Goal: Register for event/course

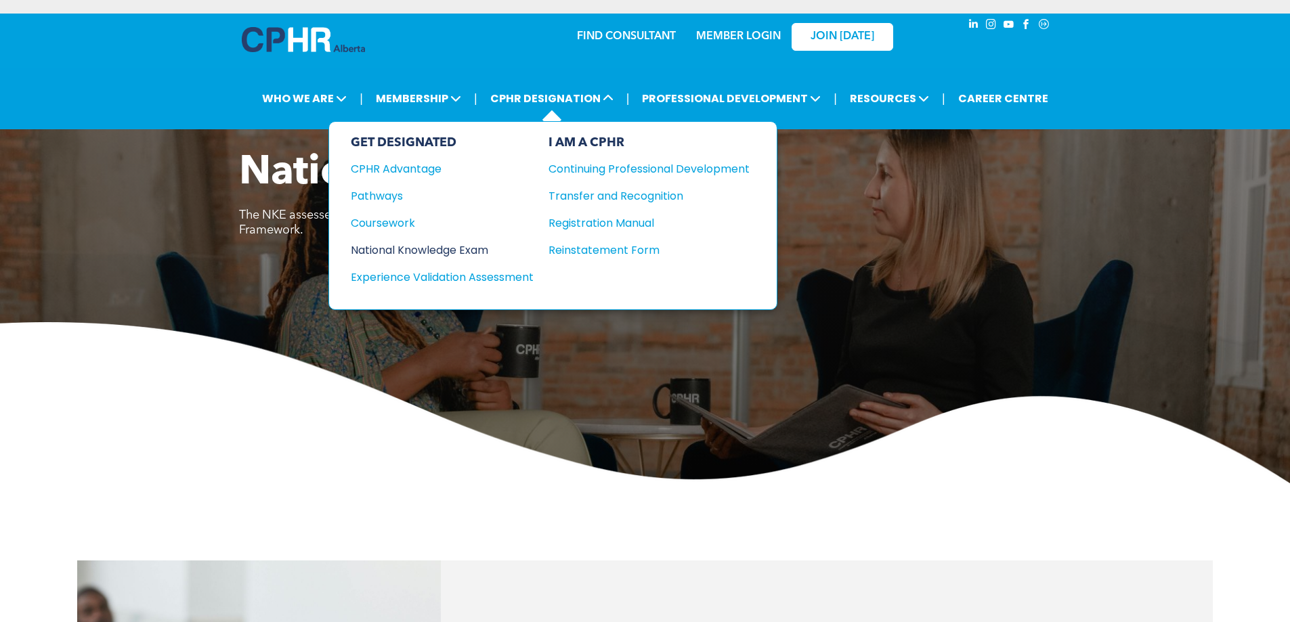
click at [442, 246] on div "National Knowledge Exam" at bounding box center [433, 250] width 165 height 17
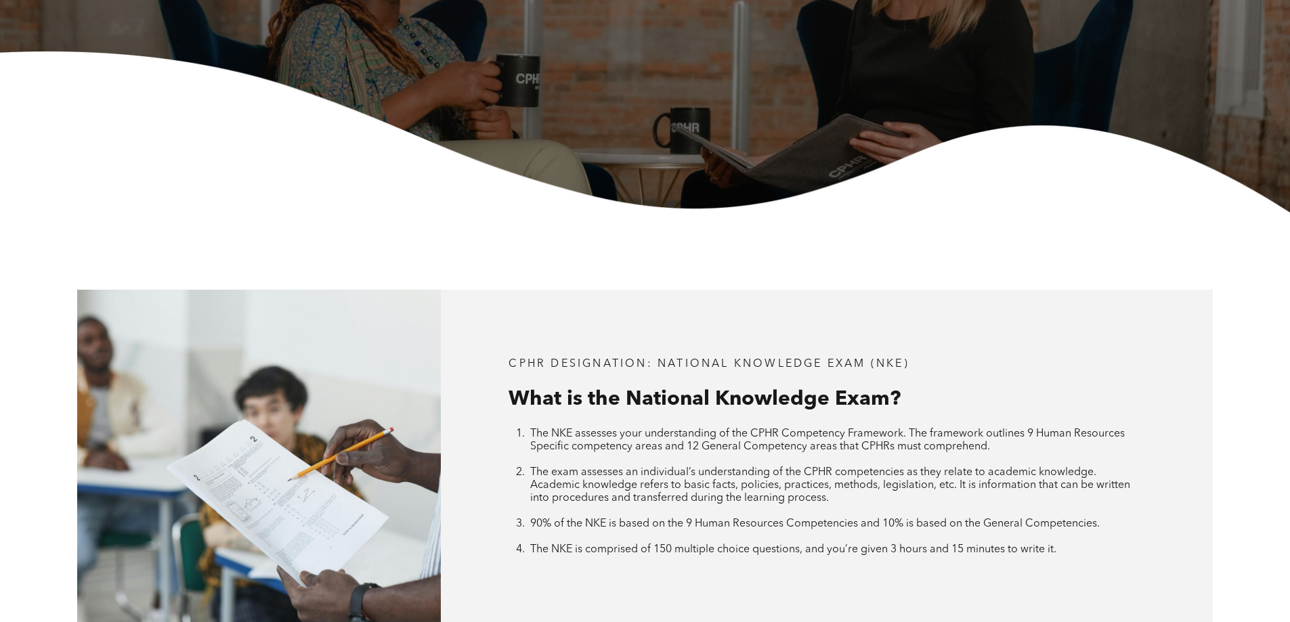
scroll to position [745, 0]
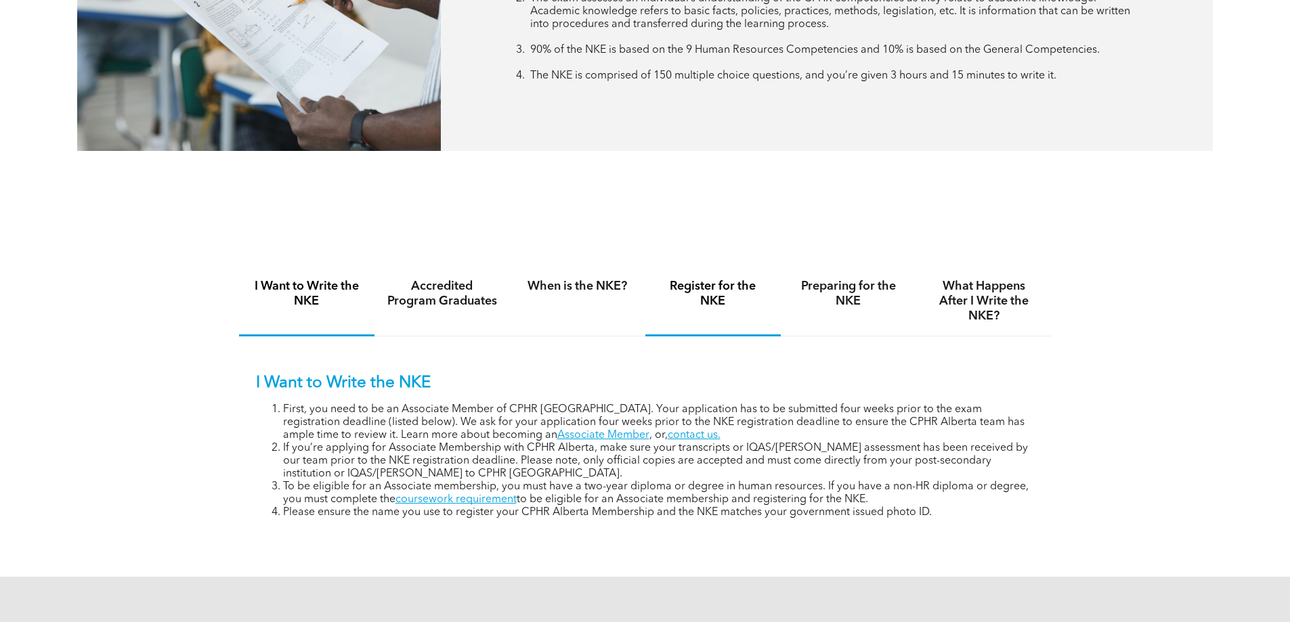
click at [703, 305] on h4 "Register for the NKE" at bounding box center [712, 294] width 111 height 30
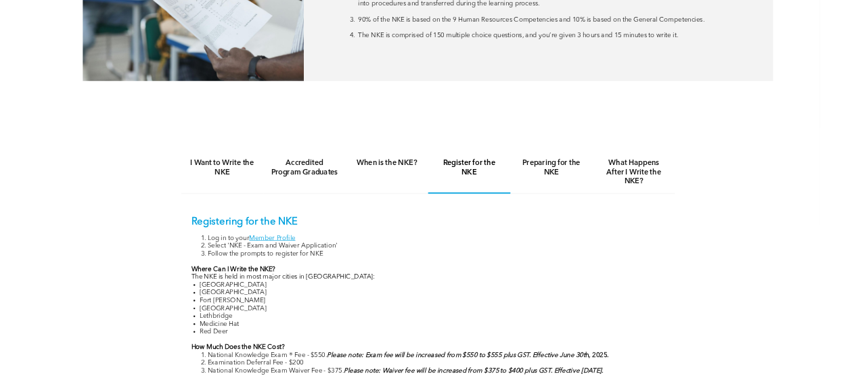
scroll to position [812, 0]
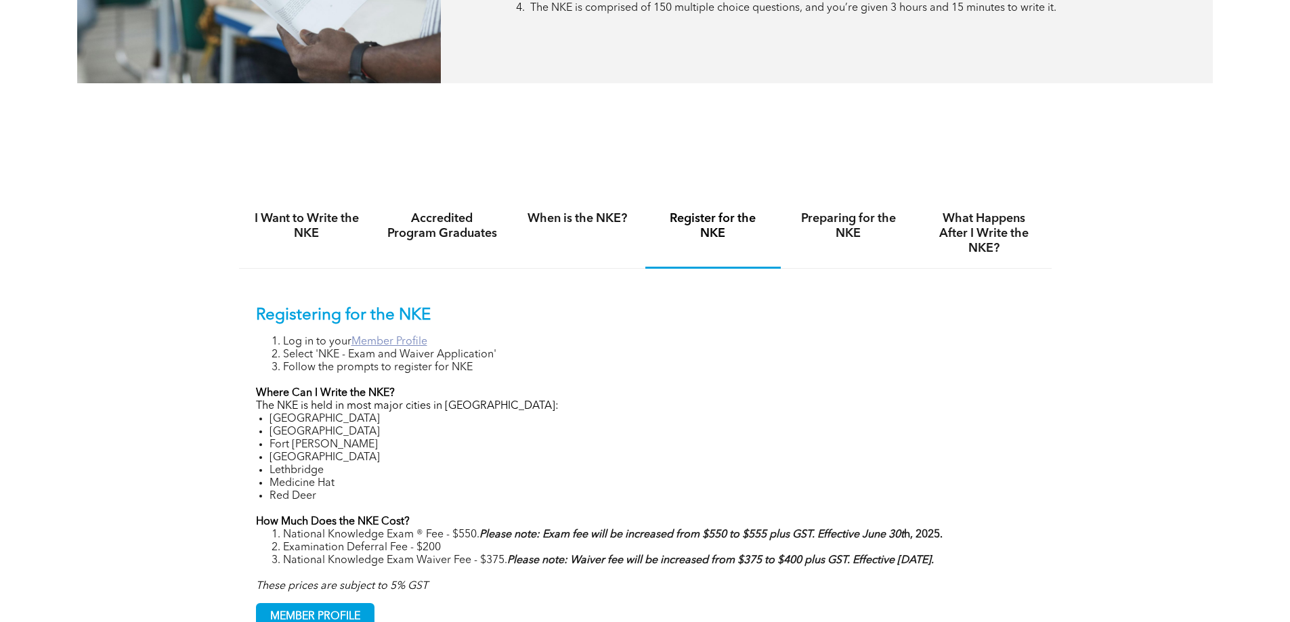
click at [385, 337] on link "Member Profile" at bounding box center [389, 342] width 76 height 11
